Goal: Feedback & Contribution: Submit feedback/report problem

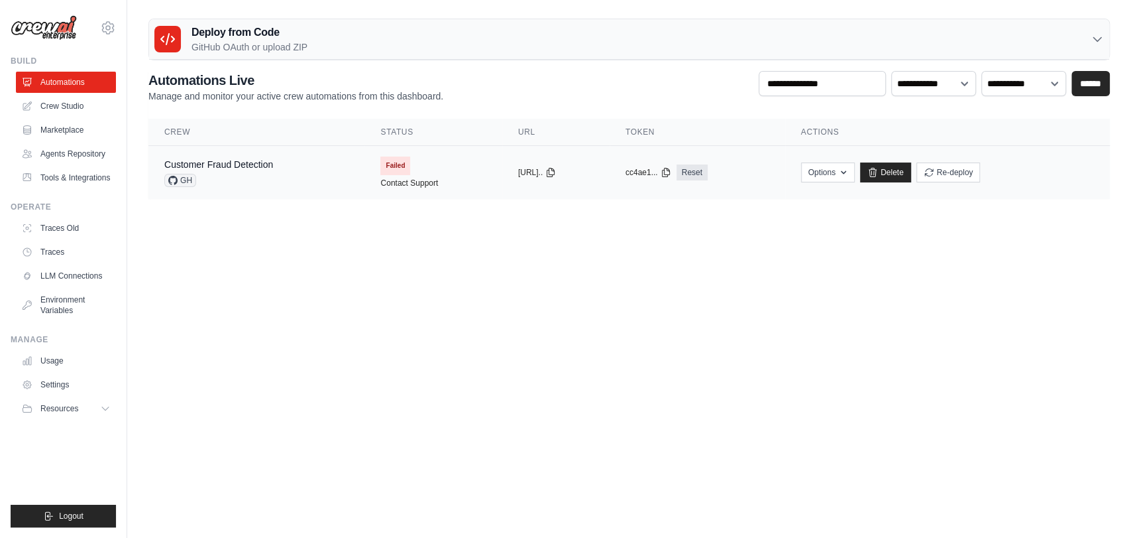
click at [652, 165] on td "copied cc4ae1... Reset" at bounding box center [698, 173] width 176 height 54
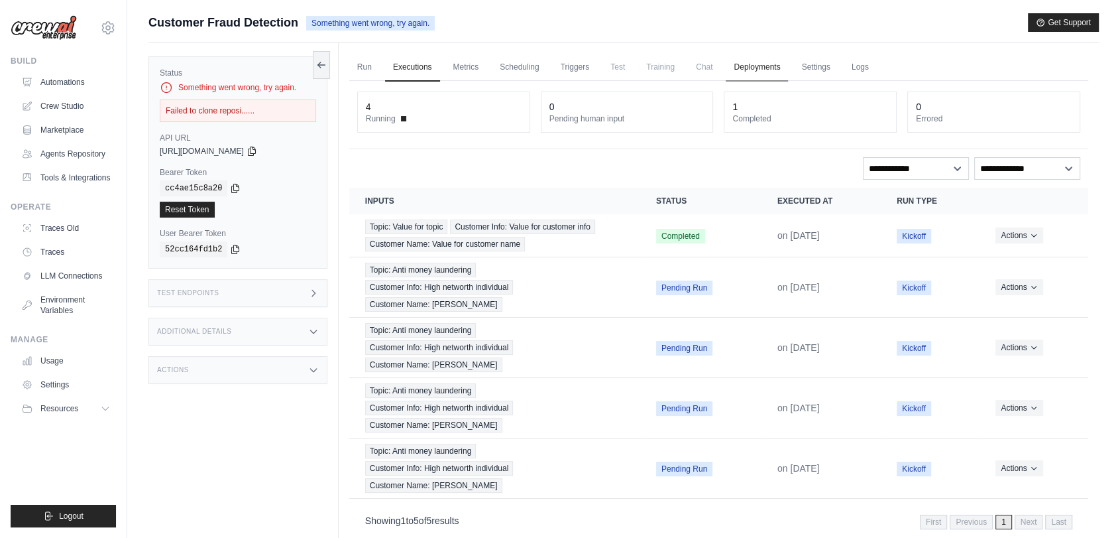
click at [766, 58] on link "Deployments" at bounding box center [757, 68] width 62 height 28
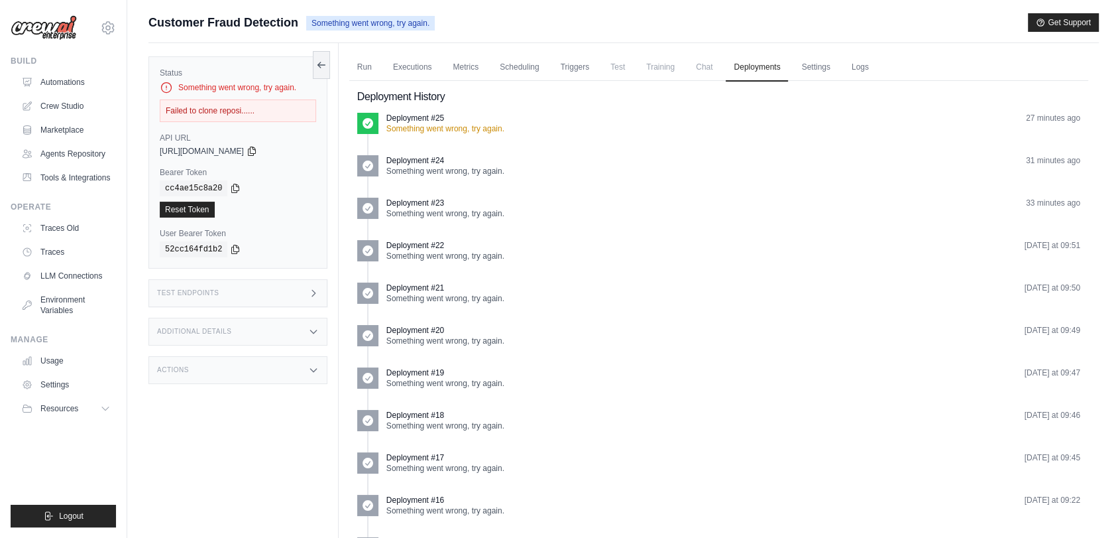
click at [380, 61] on ul "Run Executions Metrics Scheduling Triggers Test Training Chat Deployments Setti…" at bounding box center [718, 67] width 739 height 27
click at [376, 62] on link "Run" at bounding box center [364, 68] width 30 height 28
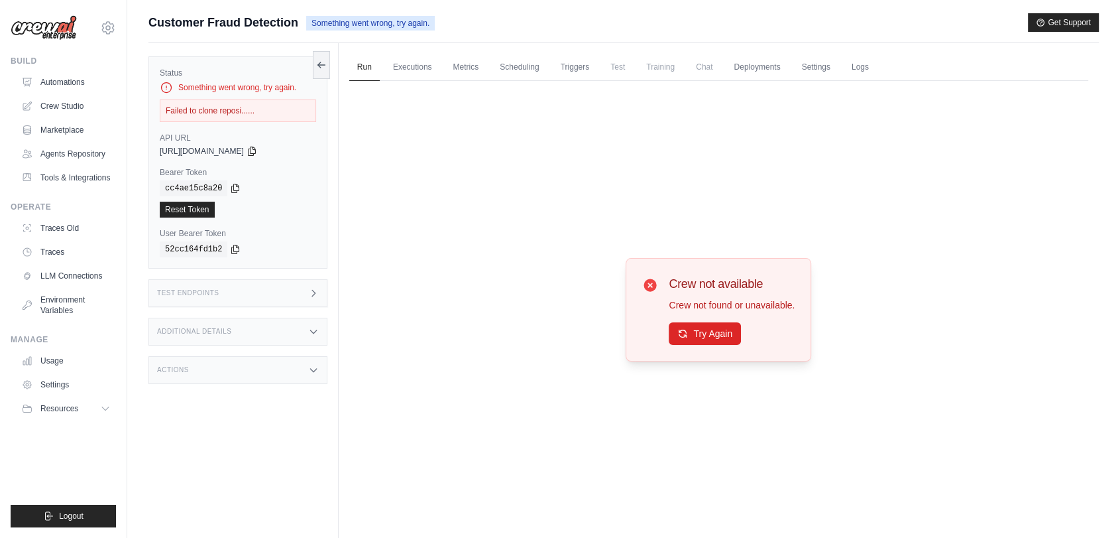
click at [701, 345] on div "Crew not available Crew not found or unavailable. Try Again" at bounding box center [719, 309] width 186 height 103
click at [701, 326] on button "Try Again" at bounding box center [705, 332] width 72 height 23
click at [400, 54] on link "Executions" at bounding box center [412, 68] width 55 height 28
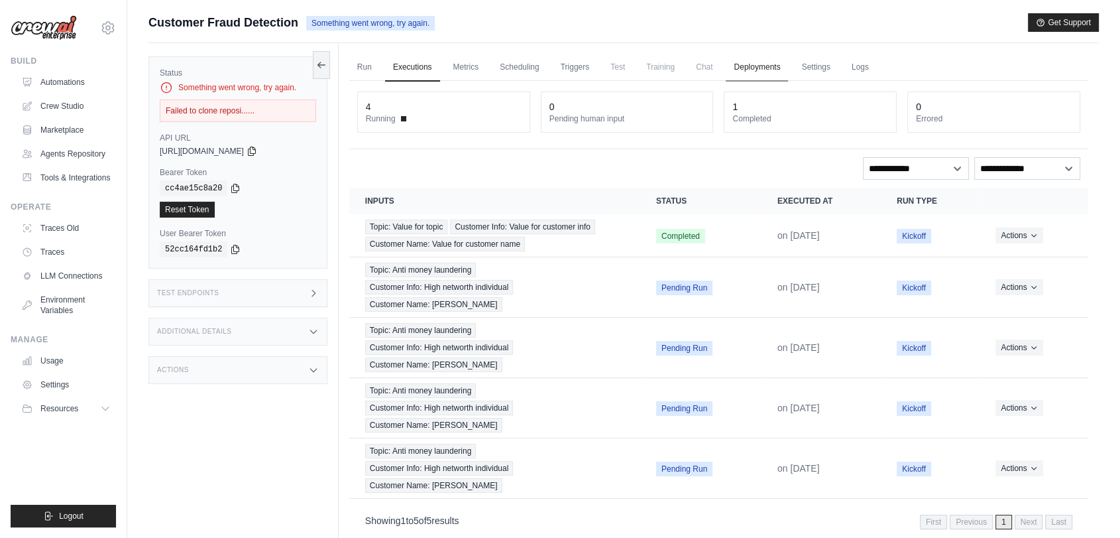
click at [754, 74] on link "Deployments" at bounding box center [757, 68] width 62 height 28
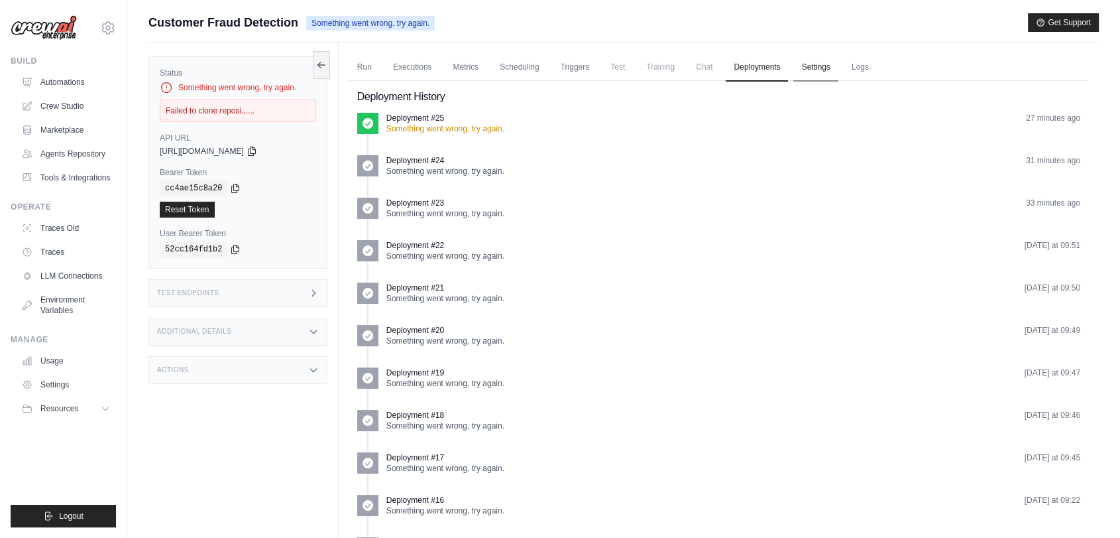
click at [803, 66] on link "Settings" at bounding box center [815, 68] width 44 height 28
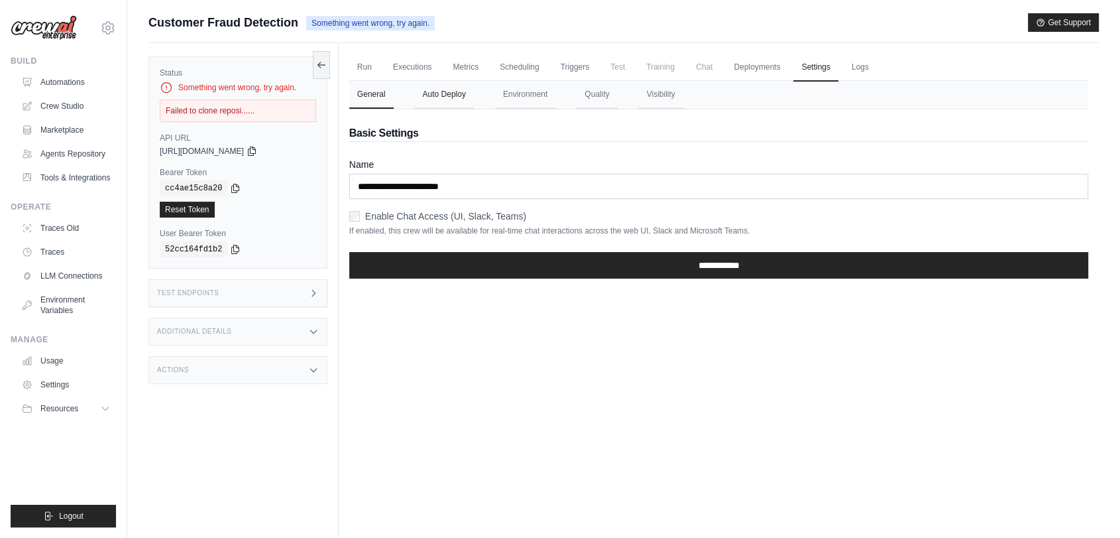
click at [437, 99] on button "Auto Deploy" at bounding box center [444, 95] width 59 height 28
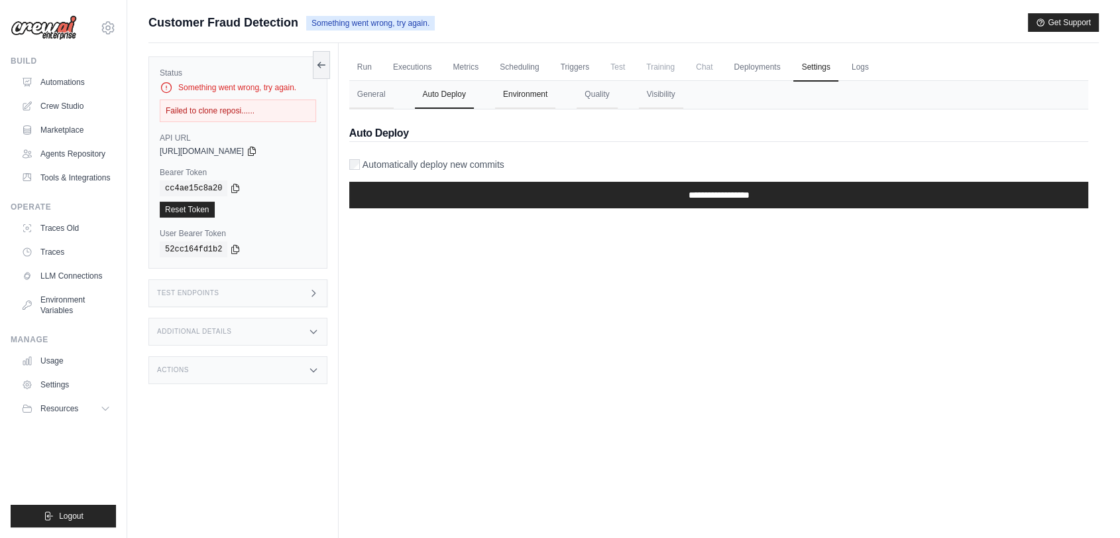
click at [530, 93] on button "Environment" at bounding box center [525, 95] width 60 height 28
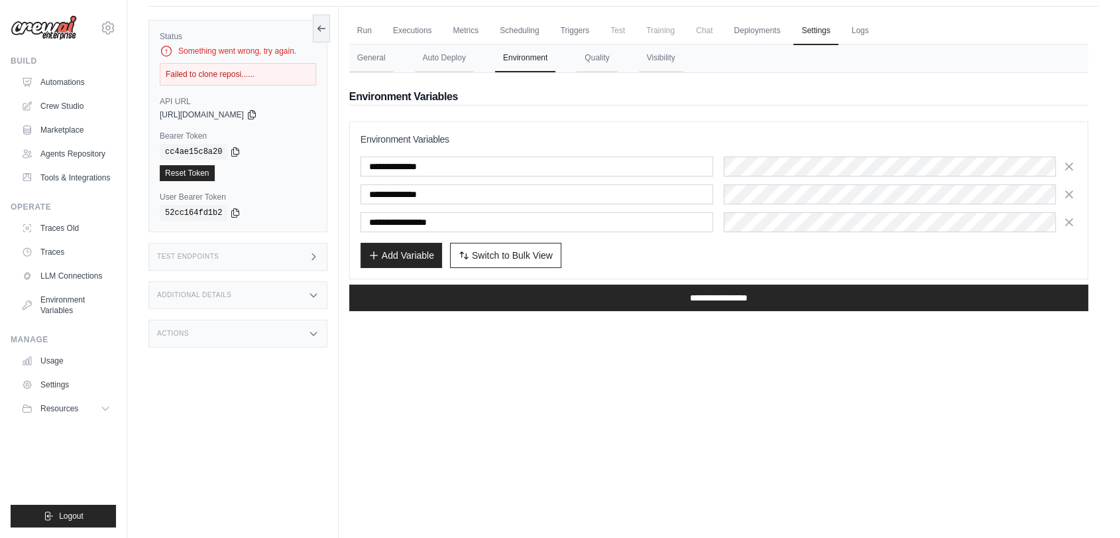
scroll to position [56, 0]
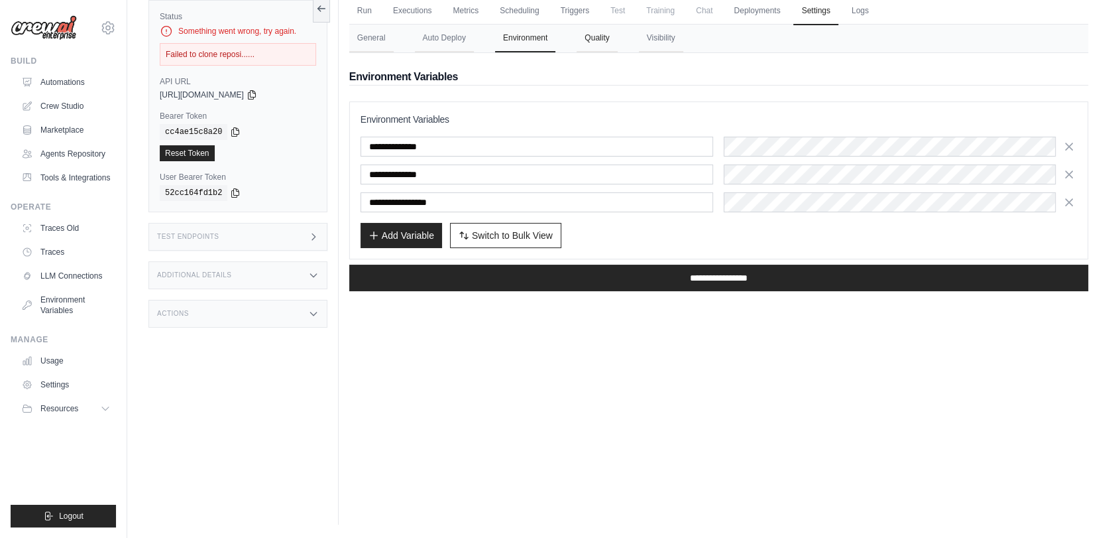
click at [591, 41] on button "Quality" at bounding box center [597, 39] width 40 height 28
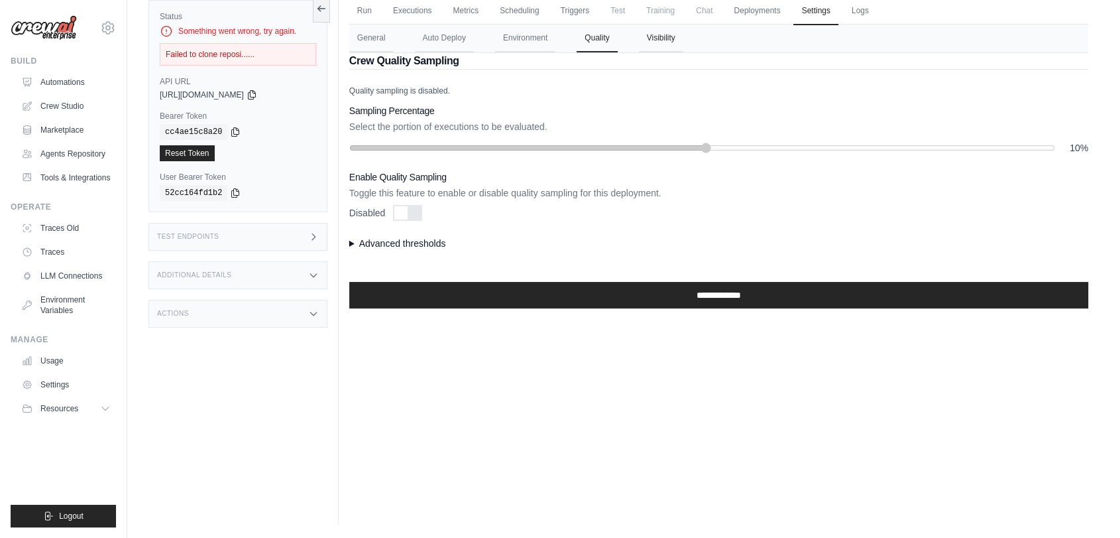
click at [662, 41] on button "Visibility" at bounding box center [661, 39] width 44 height 28
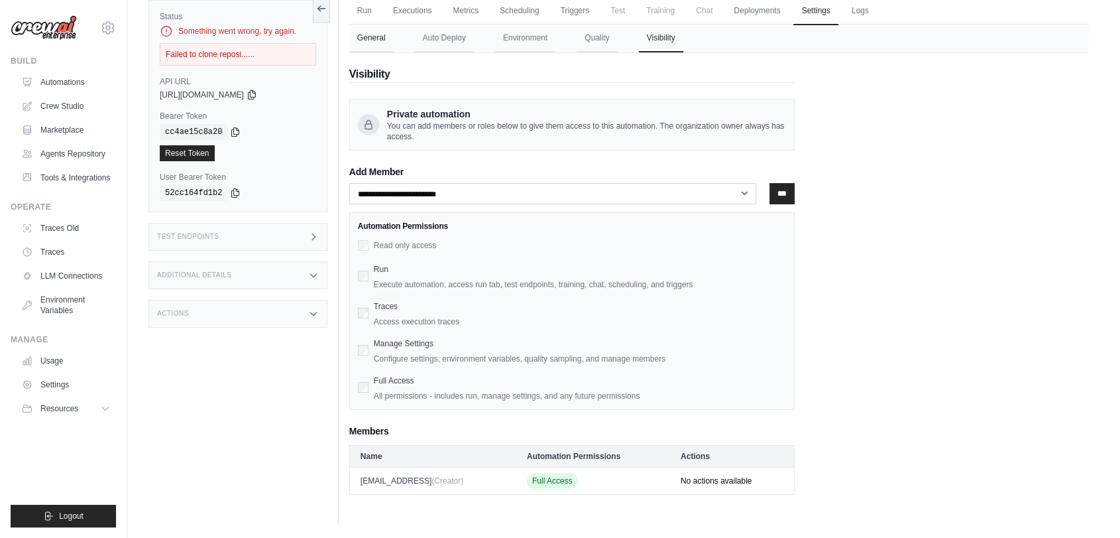
click at [387, 32] on button "General" at bounding box center [371, 39] width 44 height 28
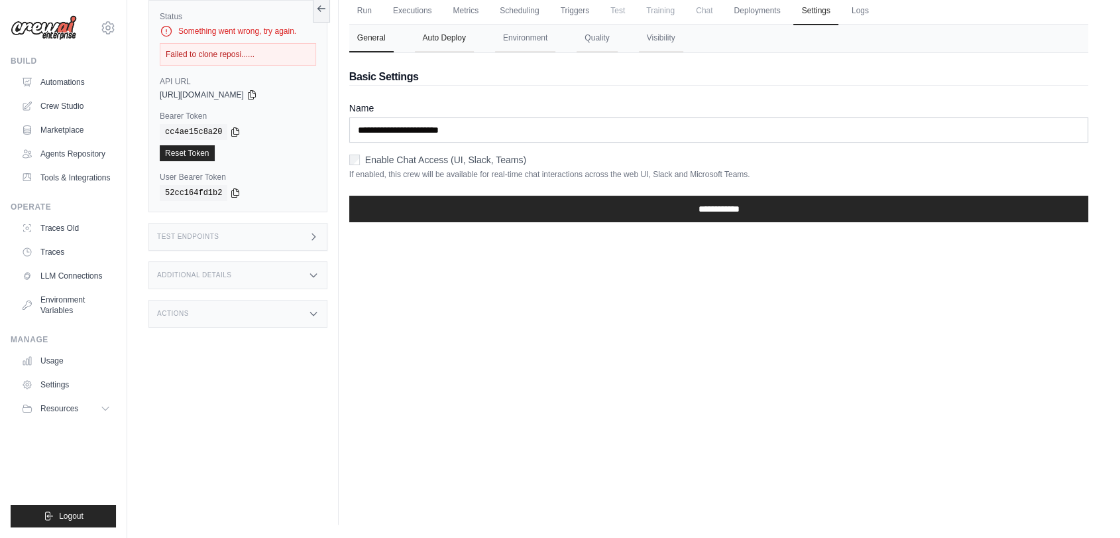
click at [433, 33] on button "Auto Deploy" at bounding box center [444, 39] width 59 height 28
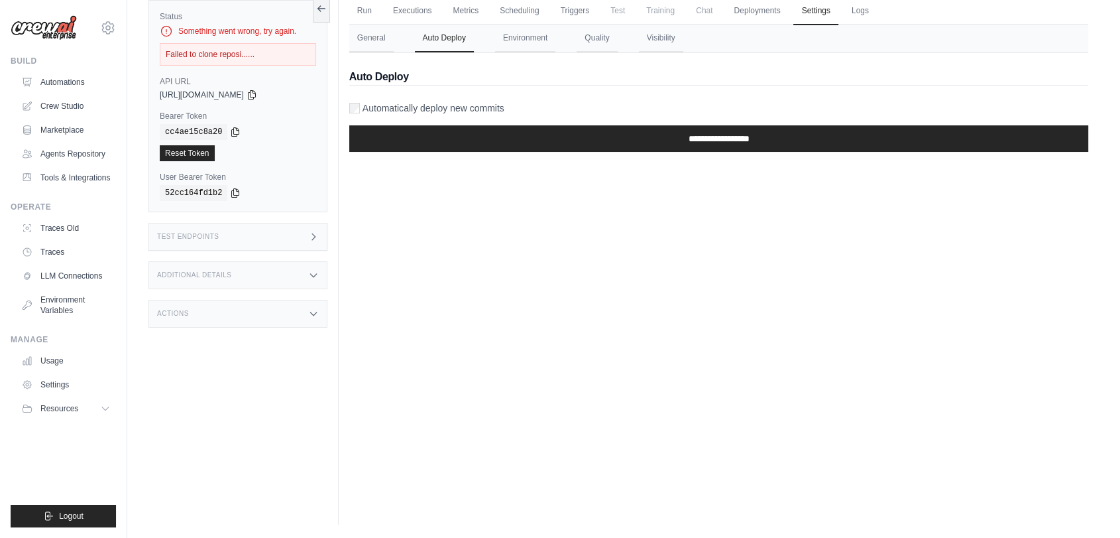
click at [380, 109] on label "Automatically deploy new commits" at bounding box center [434, 107] width 142 height 13
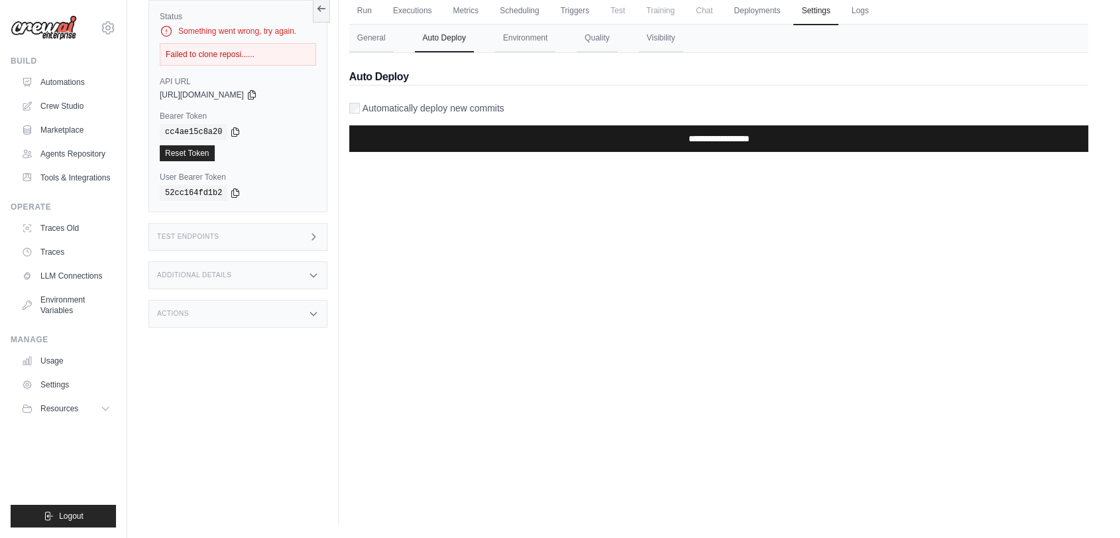
click at [417, 143] on input "**********" at bounding box center [718, 138] width 739 height 27
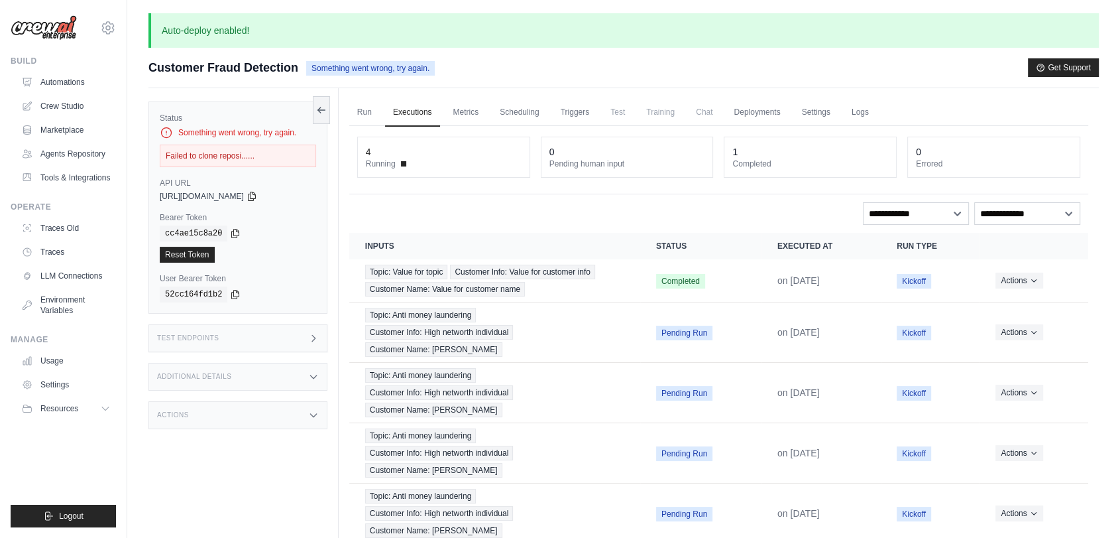
click at [282, 343] on div "Test Endpoints" at bounding box center [237, 338] width 179 height 28
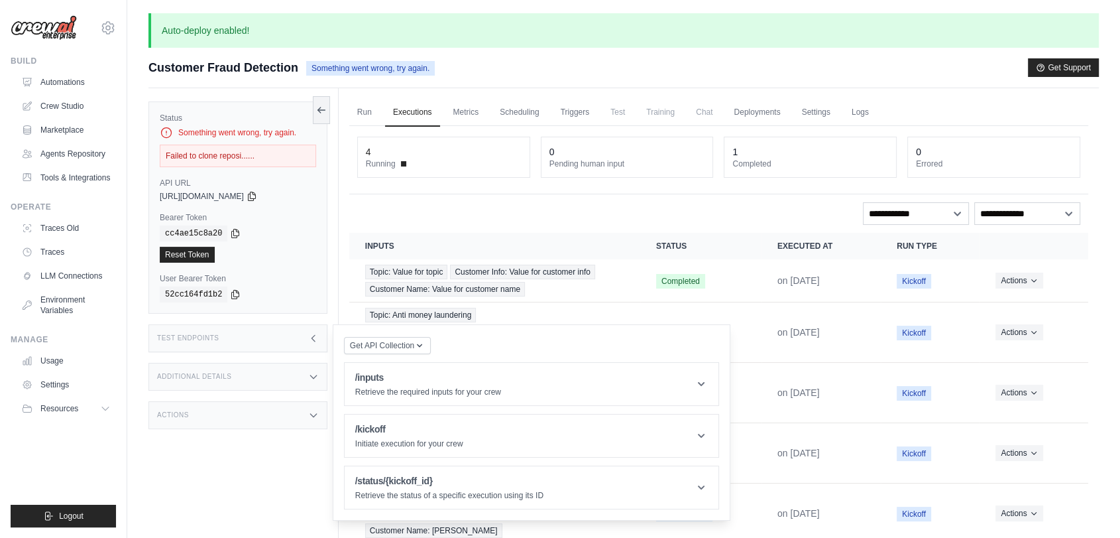
click at [276, 383] on div "Additional Details" at bounding box center [237, 377] width 179 height 28
click at [276, 384] on div "Additional Details" at bounding box center [237, 377] width 179 height 28
click at [276, 412] on div "Version 0.130.0" at bounding box center [279, 413] width 73 height 23
click at [243, 497] on div "Actions" at bounding box center [237, 493] width 179 height 28
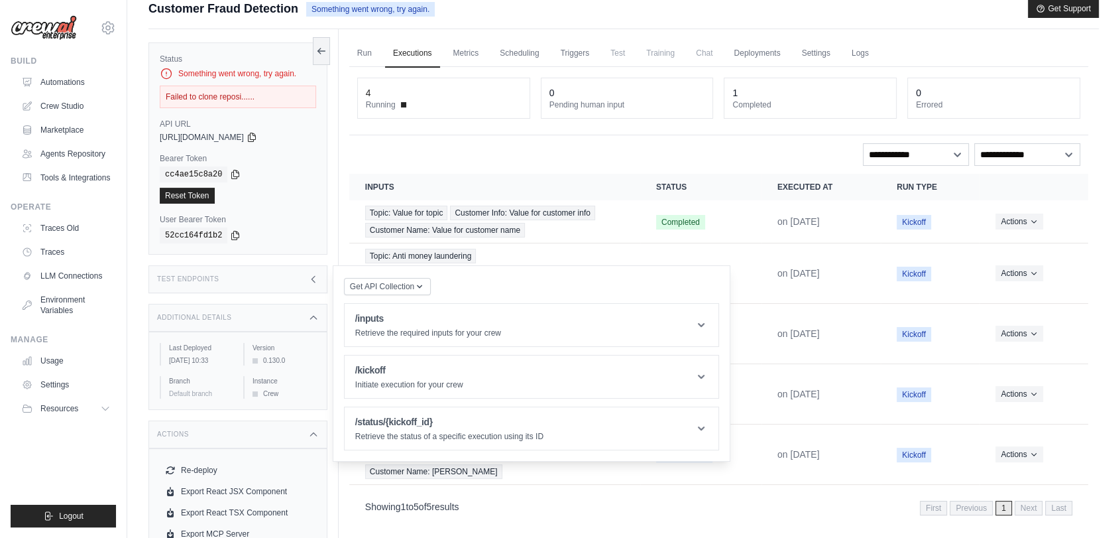
scroll to position [107, 0]
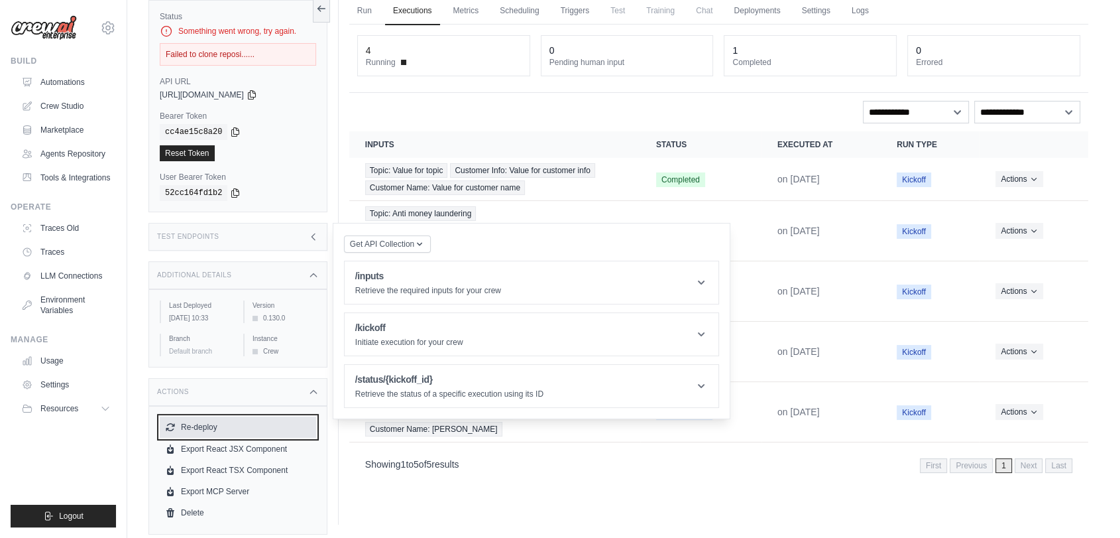
click at [253, 436] on button "Re-deploy" at bounding box center [238, 426] width 156 height 21
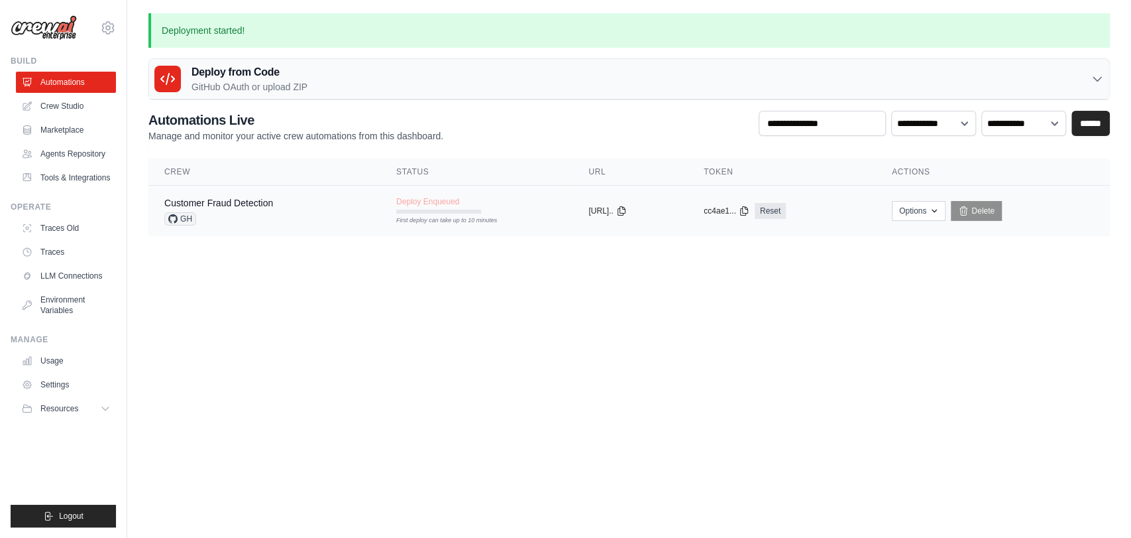
click at [398, 210] on div "First deploy can take up to 10 minutes" at bounding box center [438, 211] width 85 height 4
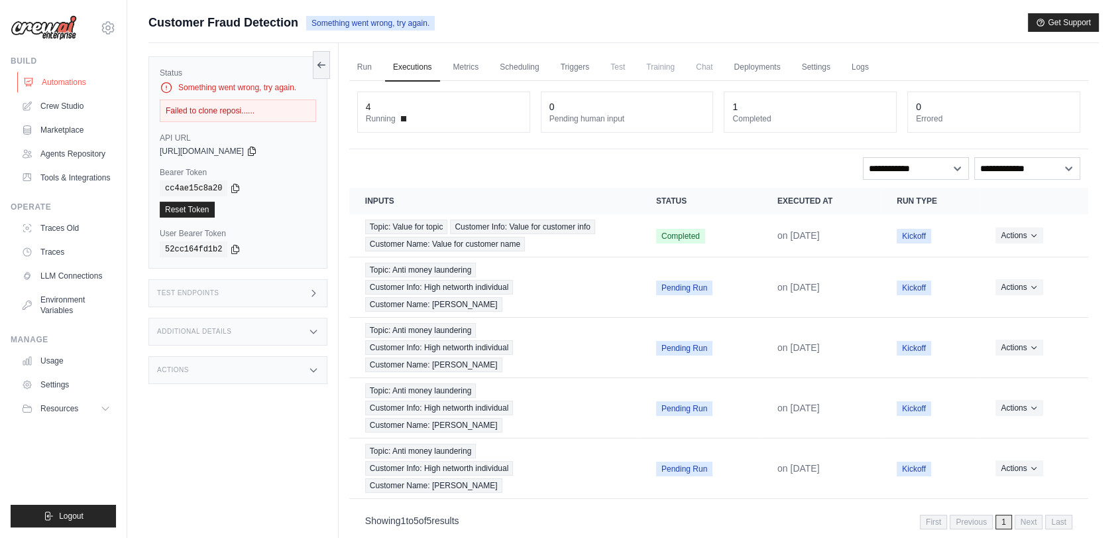
click at [36, 73] on link "Automations" at bounding box center [67, 82] width 100 height 21
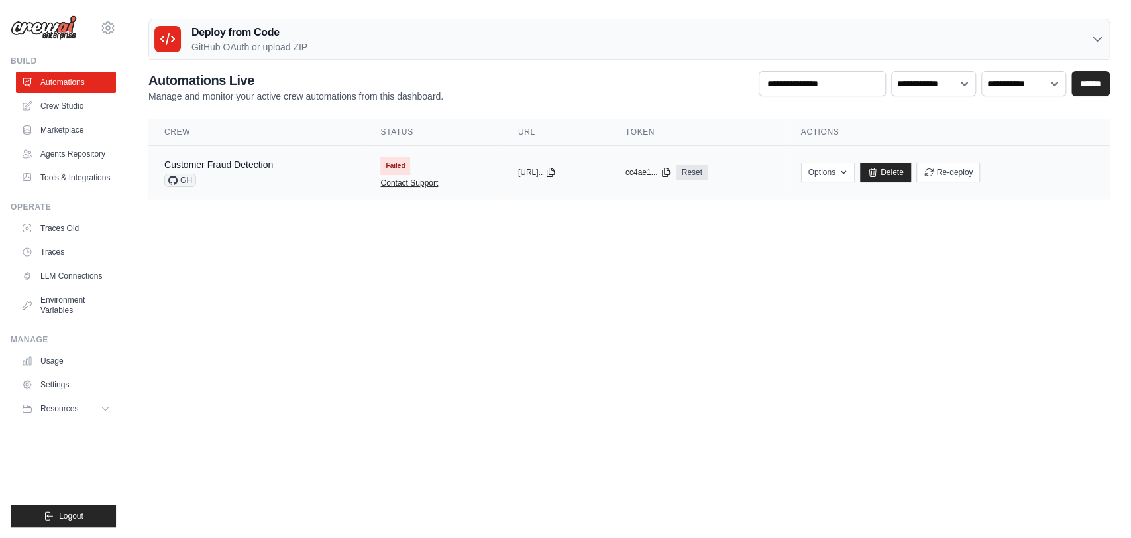
click at [380, 178] on link "Contact Support" at bounding box center [409, 183] width 58 height 11
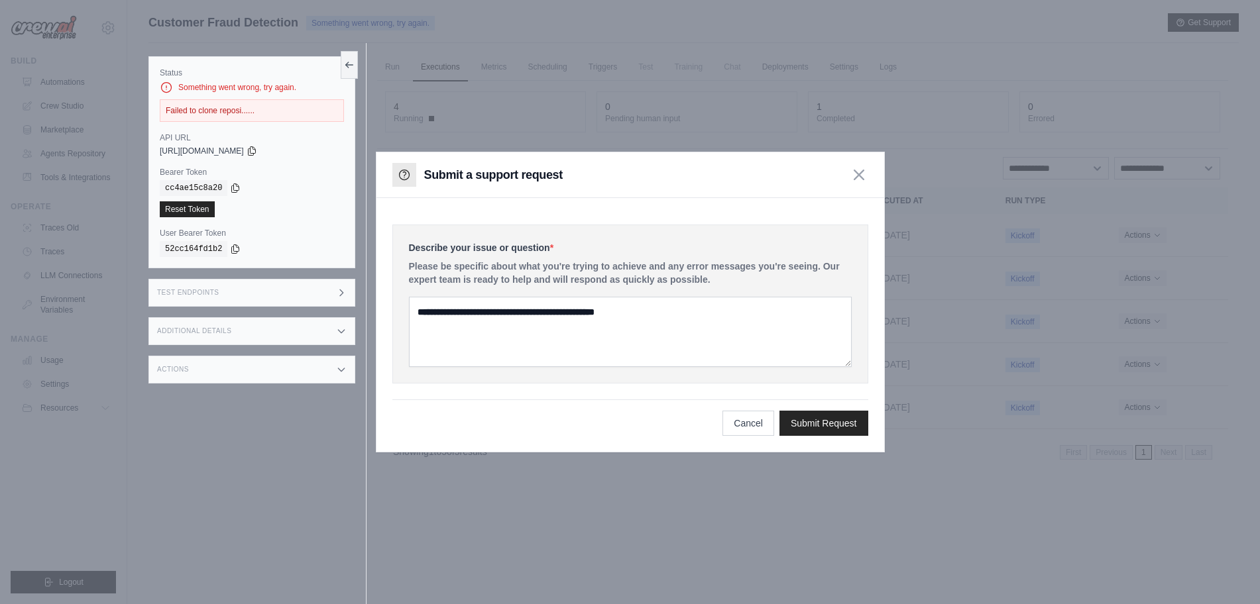
click at [158, 32] on div at bounding box center [630, 302] width 1260 height 604
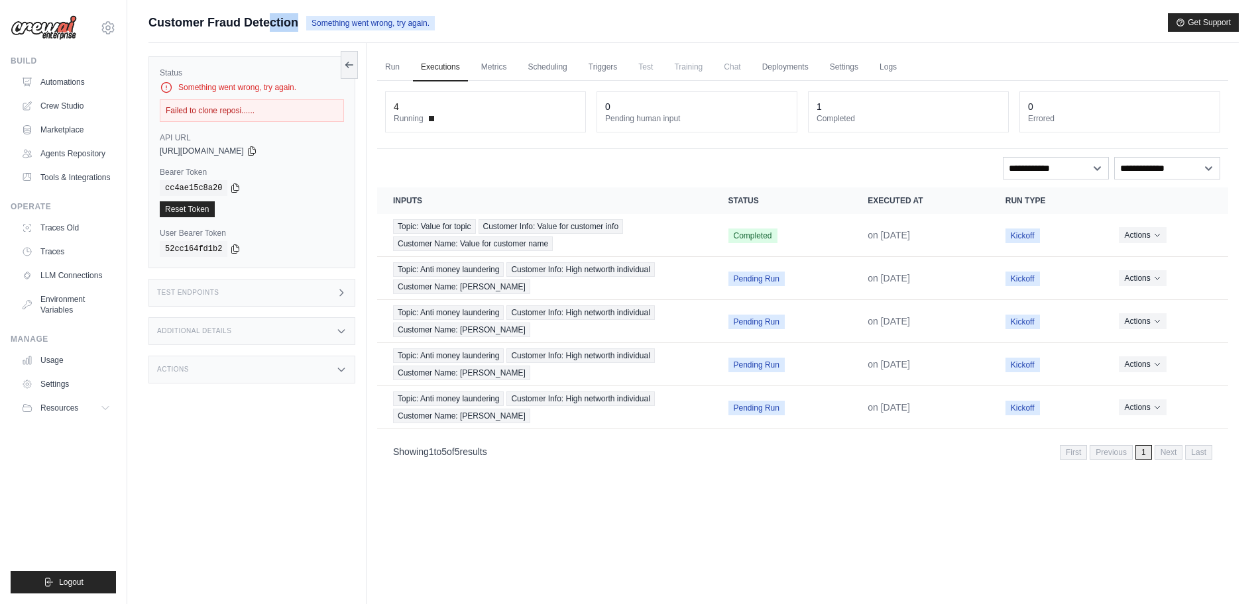
drag, startPoint x: 141, startPoint y: 22, endPoint x: 307, endPoint y: 22, distance: 165.7
click at [307, 22] on div "Submit a support request Describe your issue or question * Please be specific a…" at bounding box center [693, 330] width 1133 height 634
copy div "Customer Fraud Detection"
click at [54, 87] on link "Automations" at bounding box center [67, 82] width 100 height 21
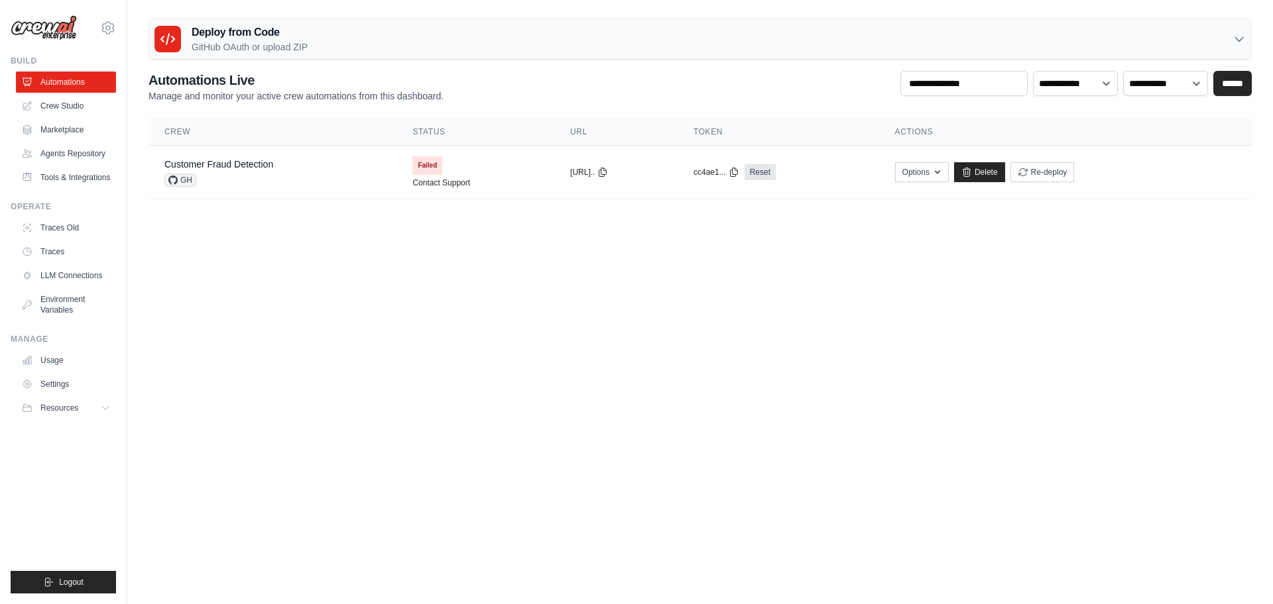
click at [984, 273] on body "info@tavro.ai Settings Build Automations" at bounding box center [636, 302] width 1273 height 604
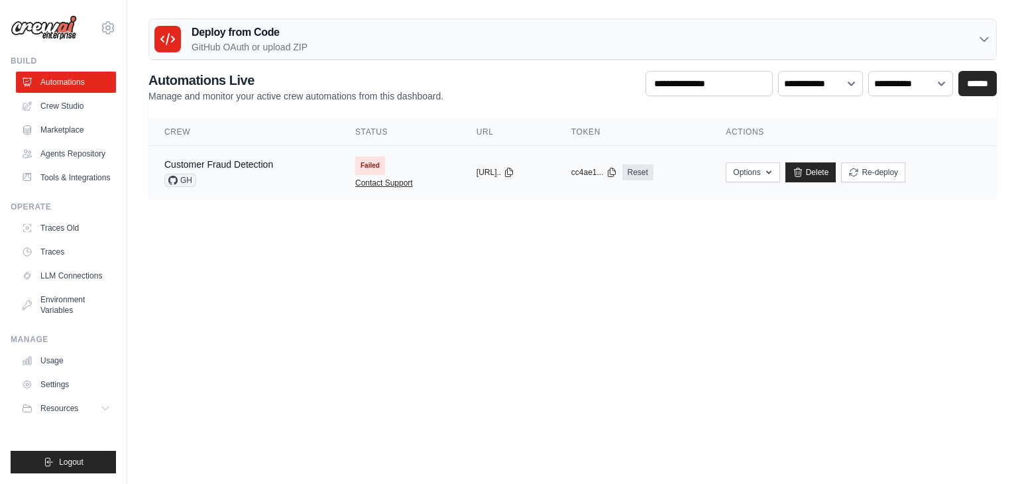
click at [355, 180] on link "Contact Support" at bounding box center [384, 183] width 58 height 11
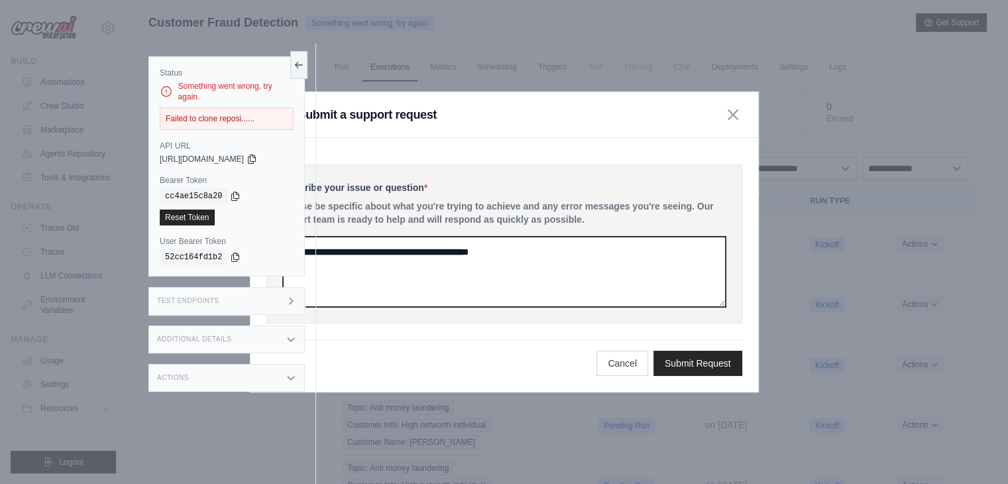
click at [423, 260] on textarea at bounding box center [504, 272] width 443 height 70
paste textarea "**********"
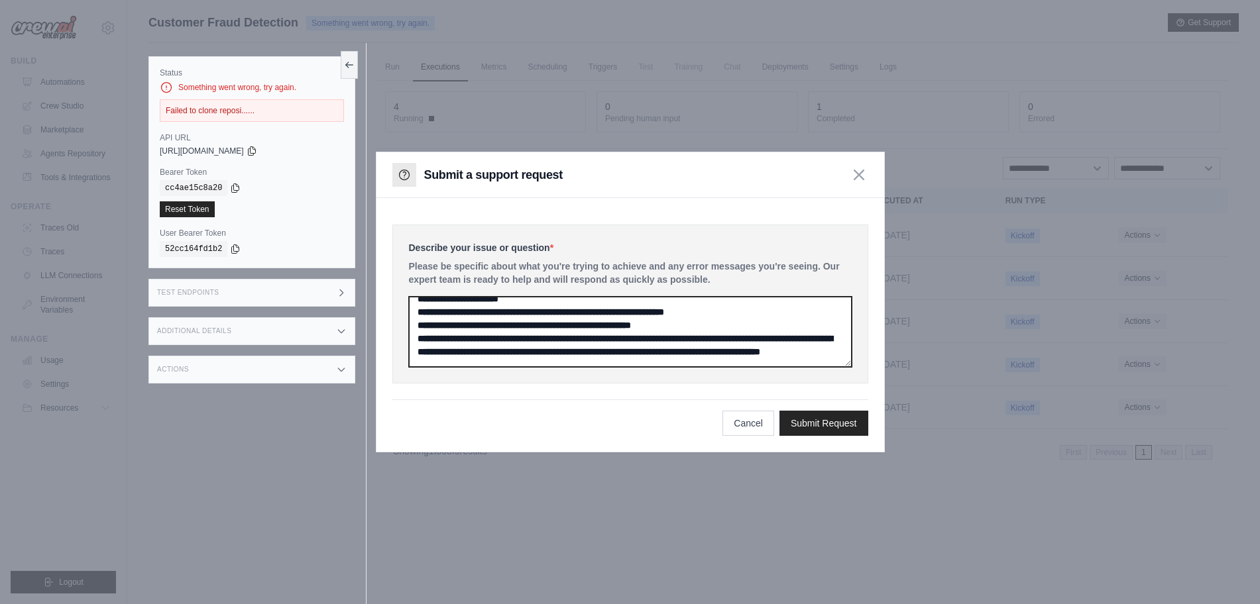
scroll to position [30, 0]
type textarea "**********"
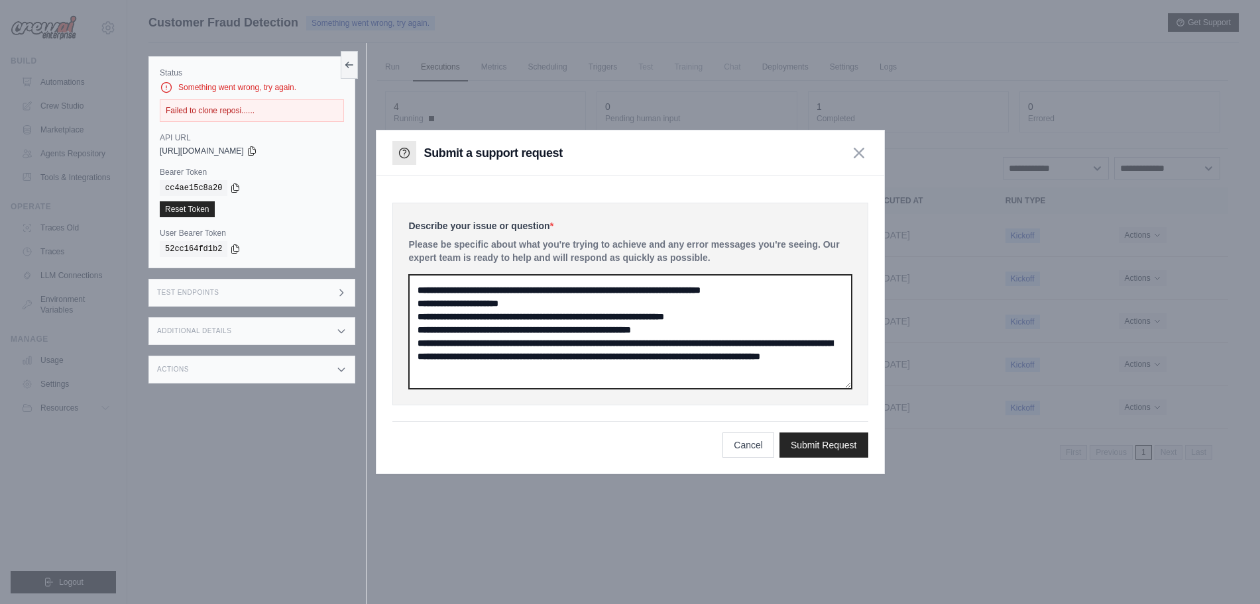
drag, startPoint x: 850, startPoint y: 363, endPoint x: 871, endPoint y: 407, distance: 48.6
click at [871, 407] on div "**********" at bounding box center [630, 325] width 508 height 298
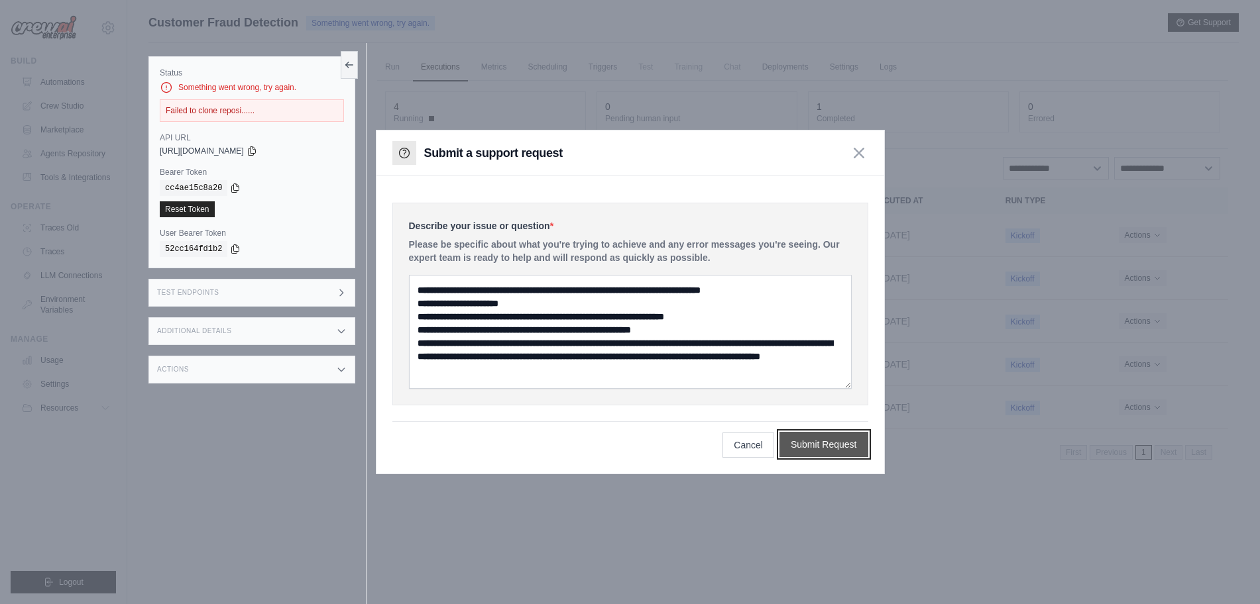
click at [831, 443] on button "Submit Request" at bounding box center [823, 444] width 89 height 25
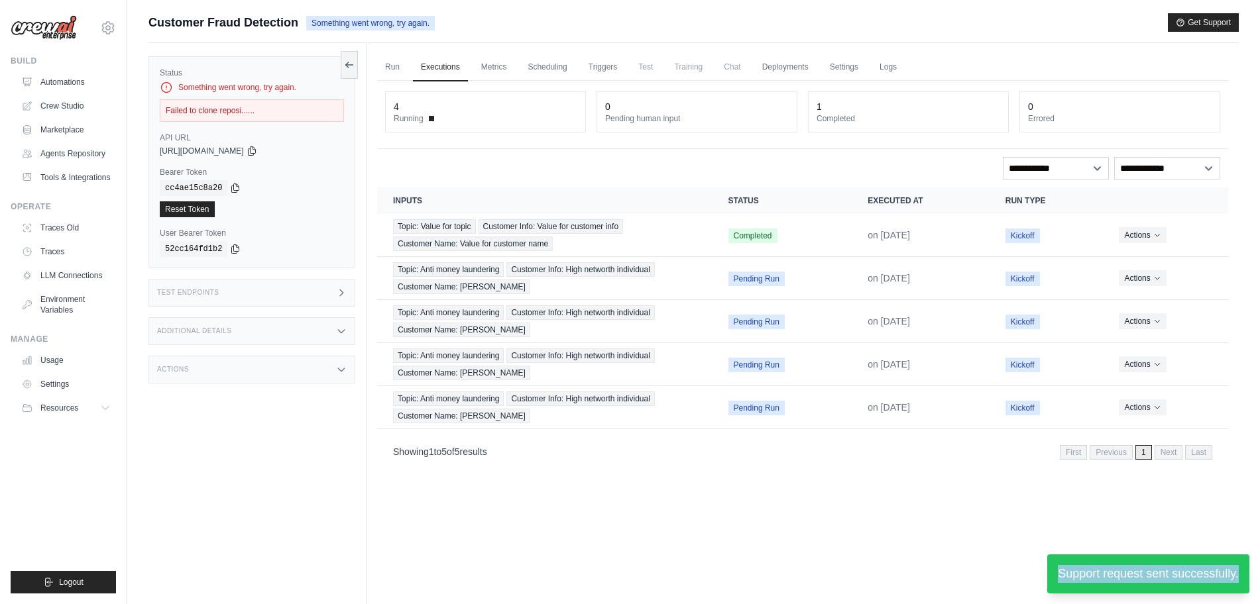
drag, startPoint x: 1048, startPoint y: 568, endPoint x: 1243, endPoint y: 579, distance: 195.2
click at [1119, 537] on div "Support request sent successfully." at bounding box center [1148, 574] width 202 height 39
click at [791, 534] on div "Run Executions Metrics Scheduling Triggers Test Training Chat Deployments Setti…" at bounding box center [803, 345] width 872 height 604
click at [677, 525] on div "Run Executions Metrics Scheduling Triggers Test Training Chat Deployments Setti…" at bounding box center [803, 345] width 872 height 604
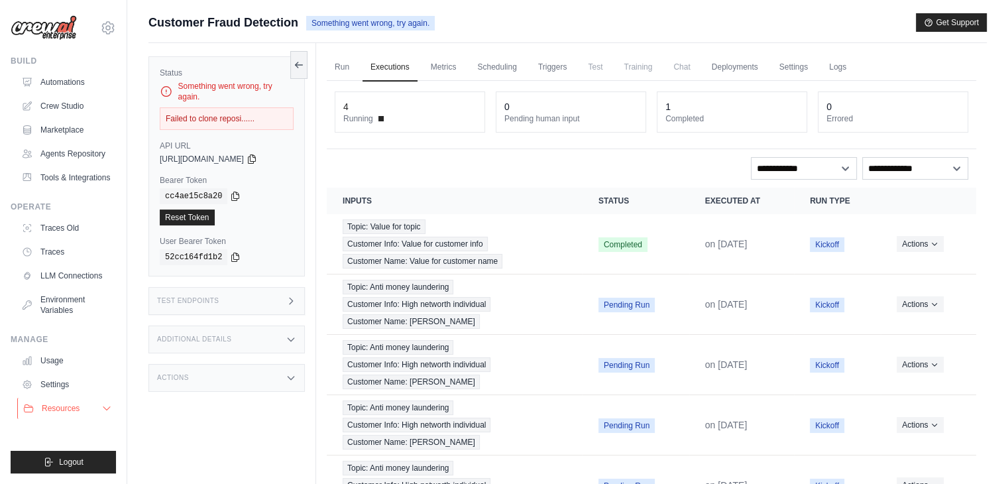
click at [58, 409] on span "Resources" at bounding box center [61, 408] width 38 height 11
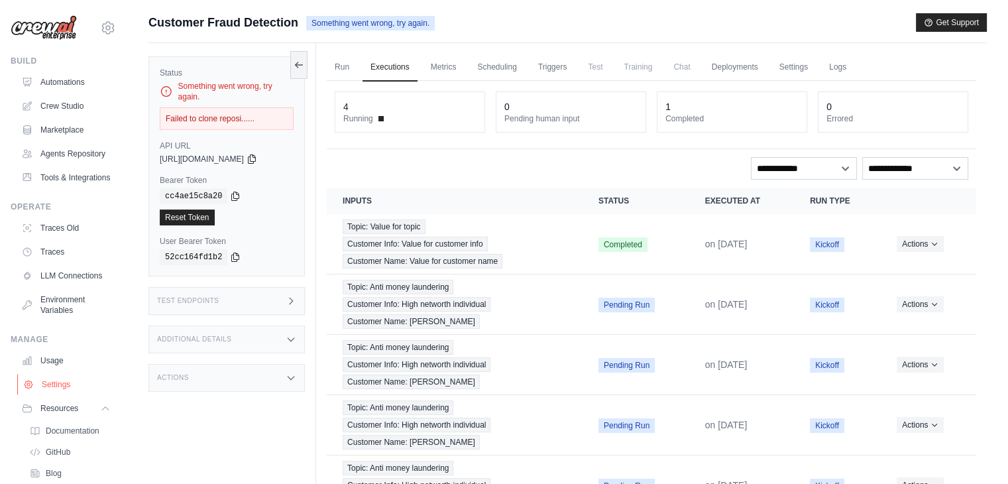
click at [52, 395] on link "Settings" at bounding box center [67, 384] width 100 height 21
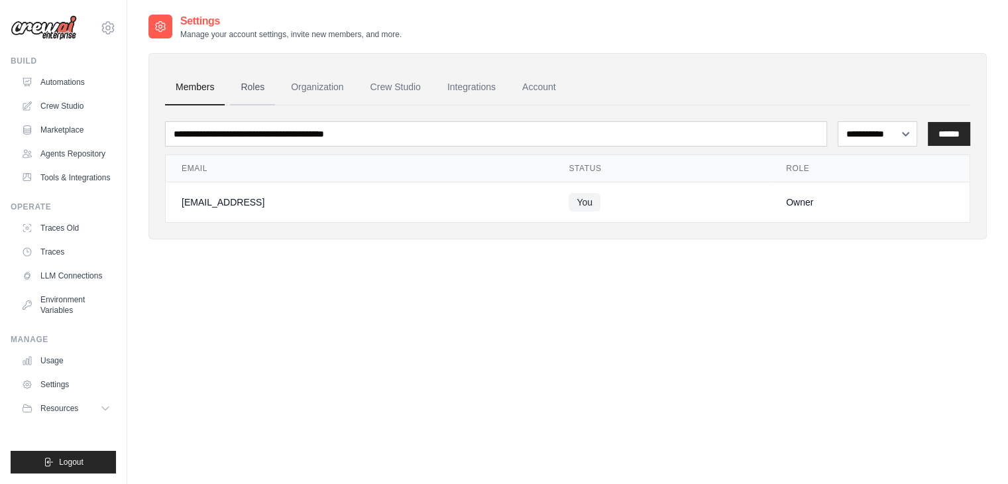
click at [245, 80] on link "Roles" at bounding box center [252, 88] width 45 height 36
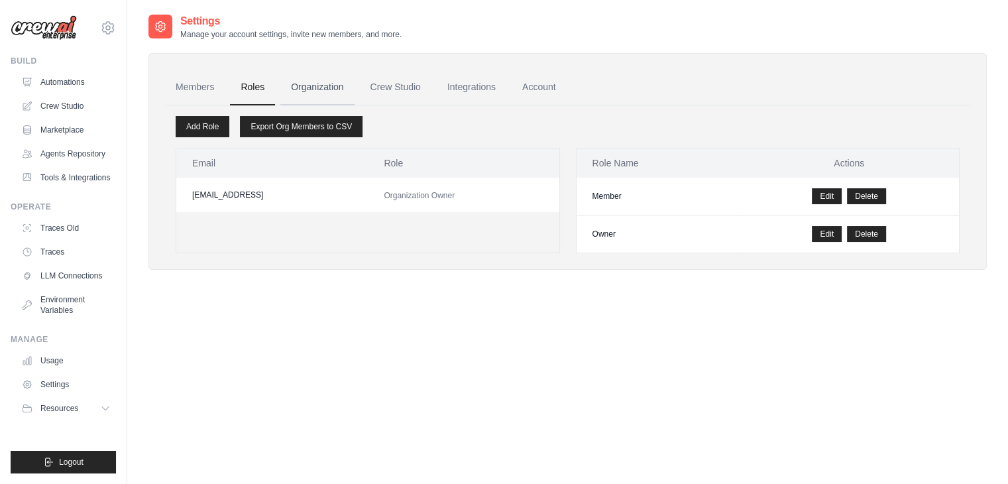
click at [284, 87] on link "Organization" at bounding box center [317, 88] width 74 height 36
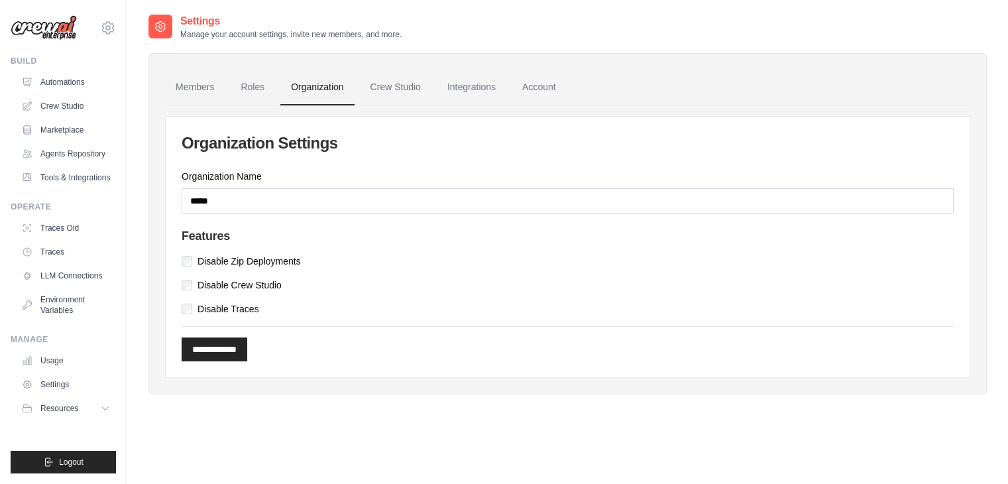
click at [315, 87] on link "Organization" at bounding box center [317, 88] width 74 height 36
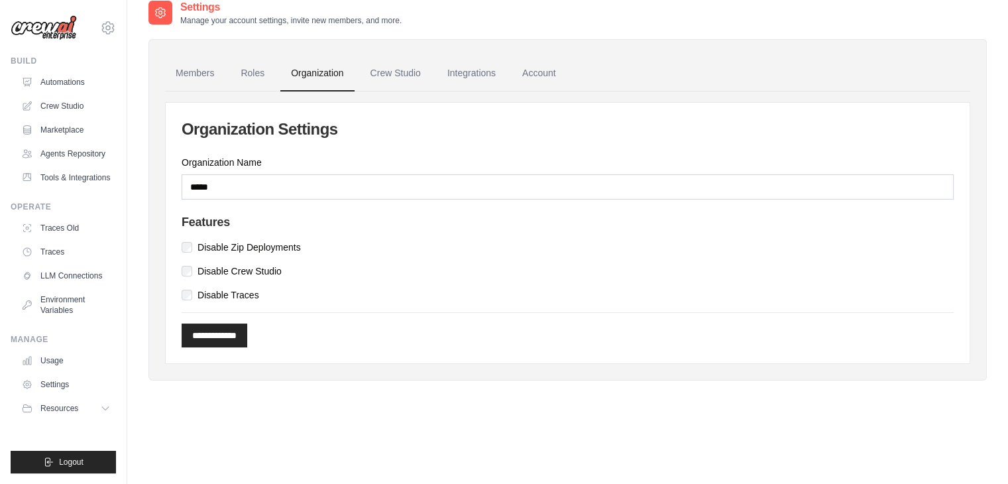
scroll to position [27, 0]
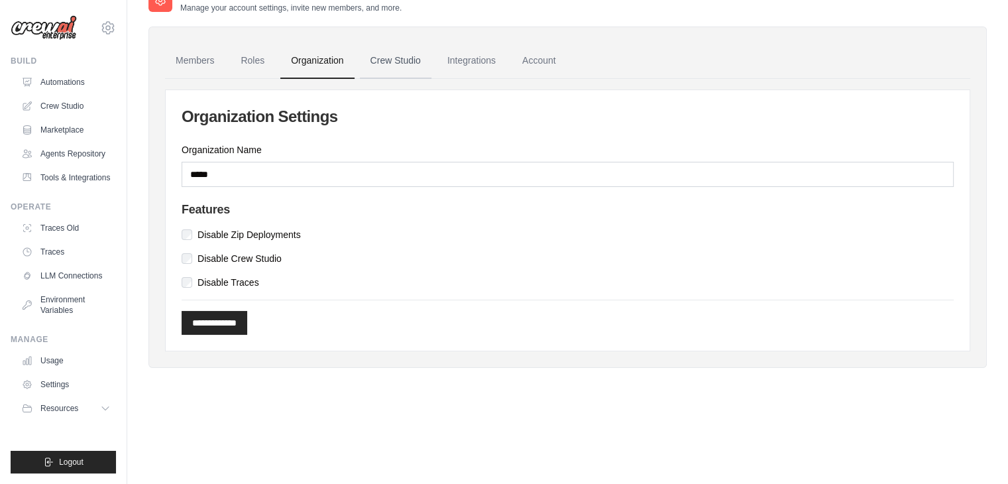
click at [392, 69] on link "Crew Studio" at bounding box center [396, 61] width 72 height 36
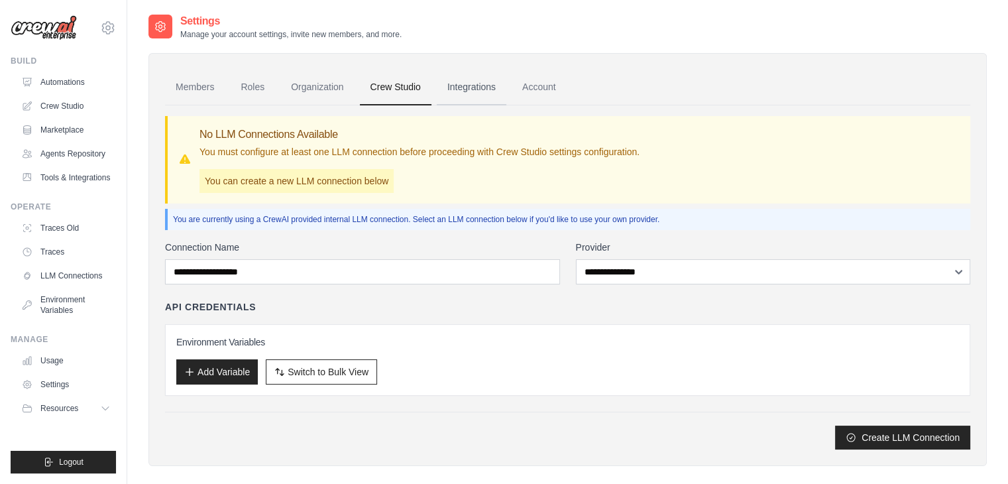
click at [450, 99] on link "Integrations" at bounding box center [472, 88] width 70 height 36
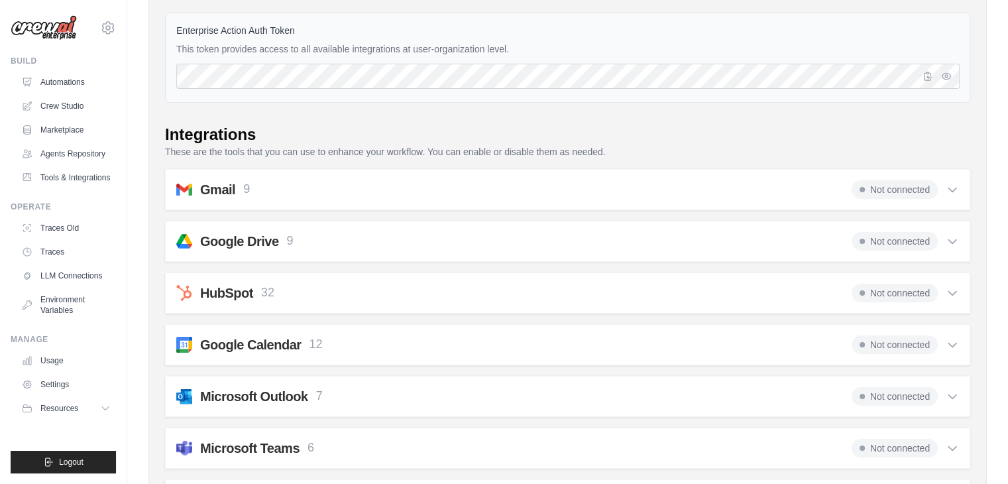
scroll to position [133, 0]
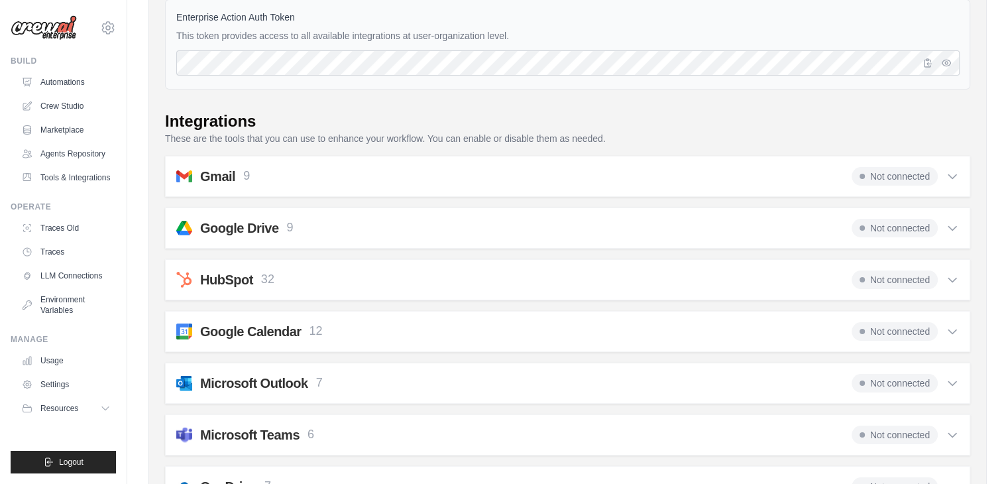
click at [398, 173] on div "Gmail 9 Not connected" at bounding box center [567, 176] width 783 height 19
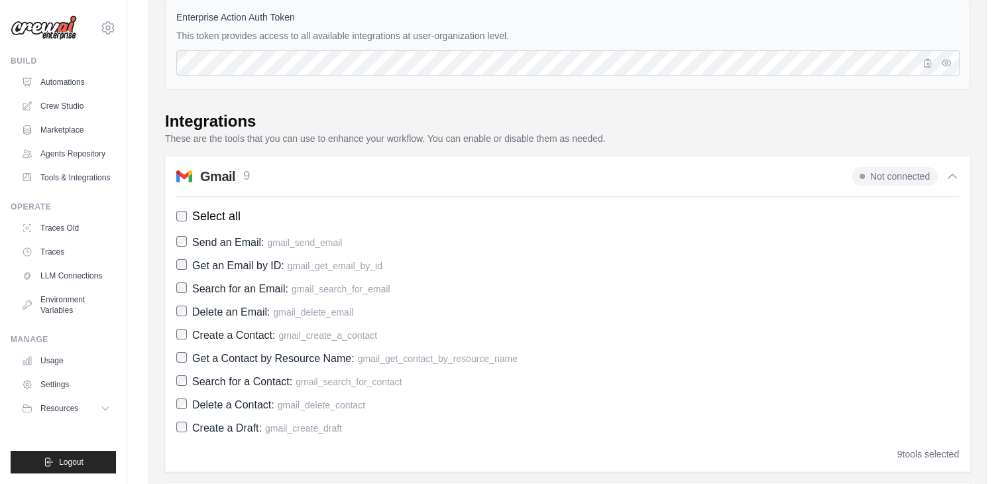
click at [398, 173] on div "Gmail 9 Not connected" at bounding box center [567, 176] width 783 height 19
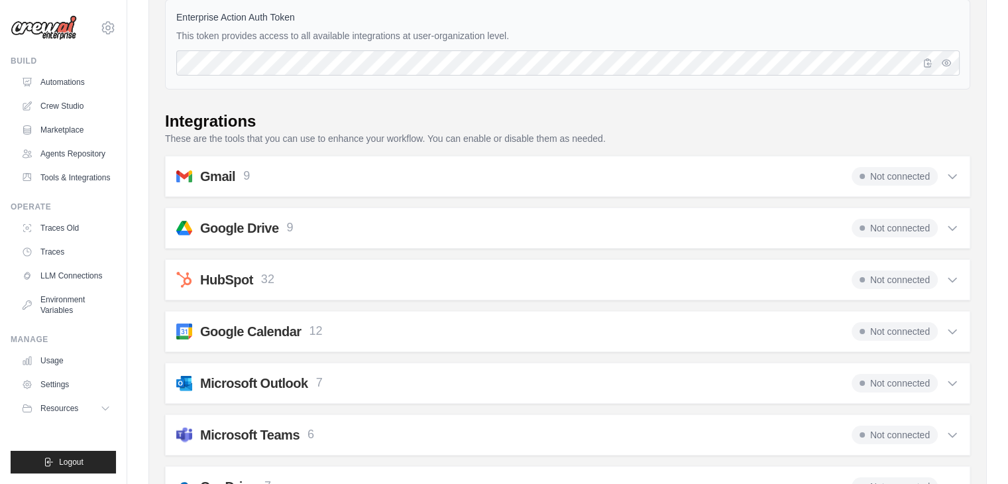
click at [398, 173] on div "Gmail 9 Not connected" at bounding box center [567, 176] width 783 height 19
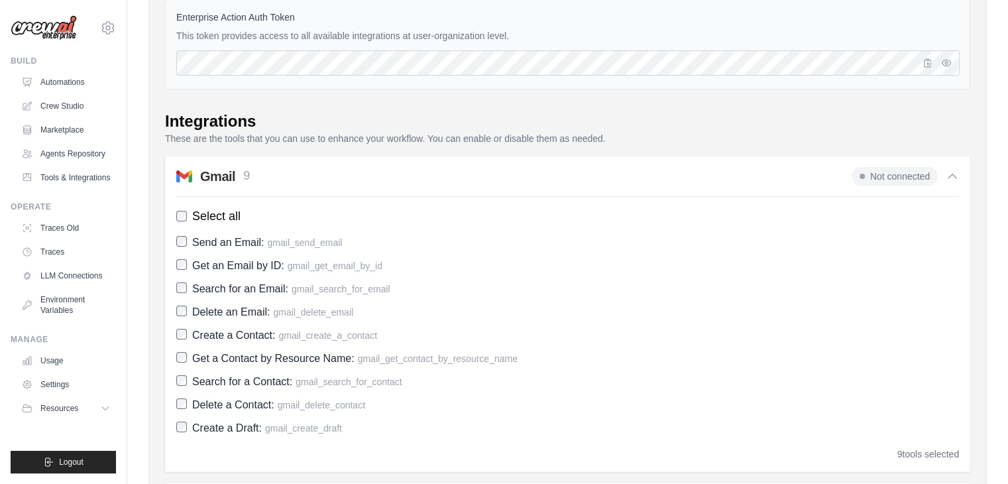
click at [398, 170] on div "Gmail 9 Not connected" at bounding box center [567, 176] width 783 height 19
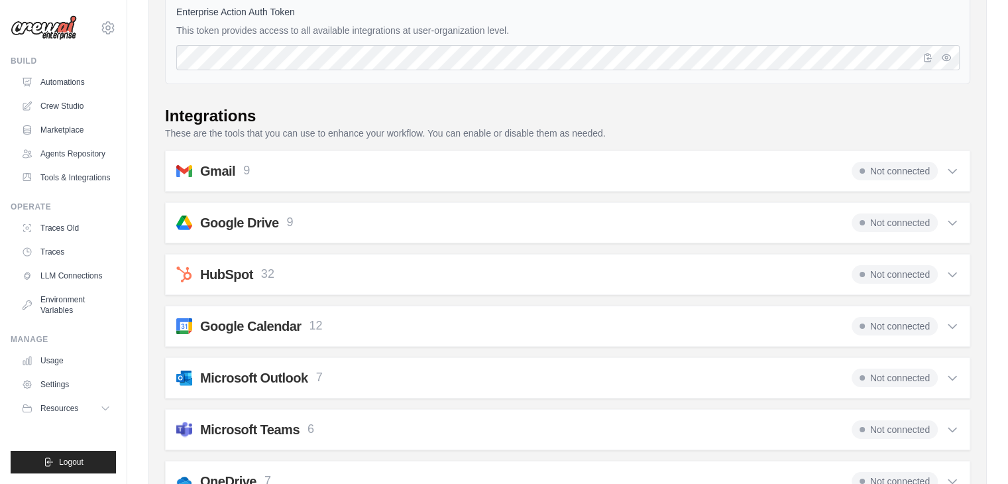
scroll to position [0, 0]
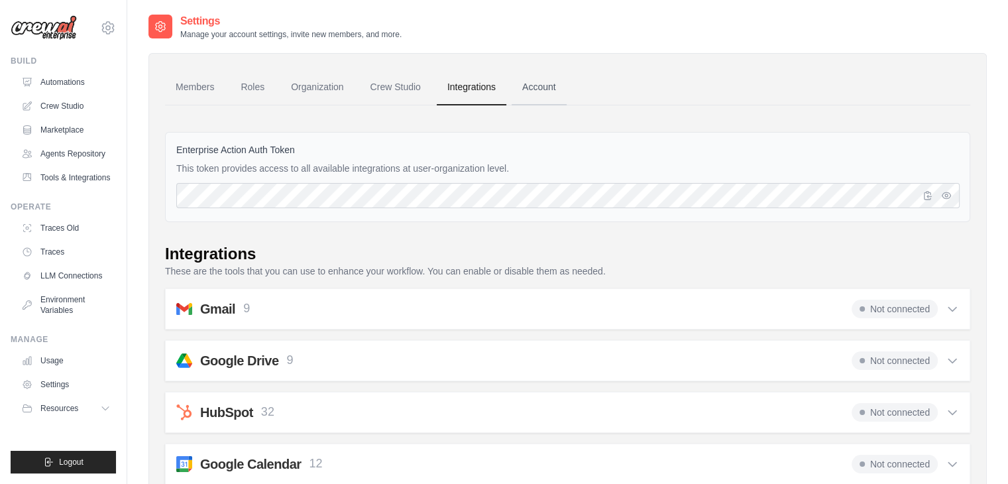
click at [546, 84] on link "Account" at bounding box center [539, 88] width 55 height 36
